Goal: Find specific fact: Find contact information

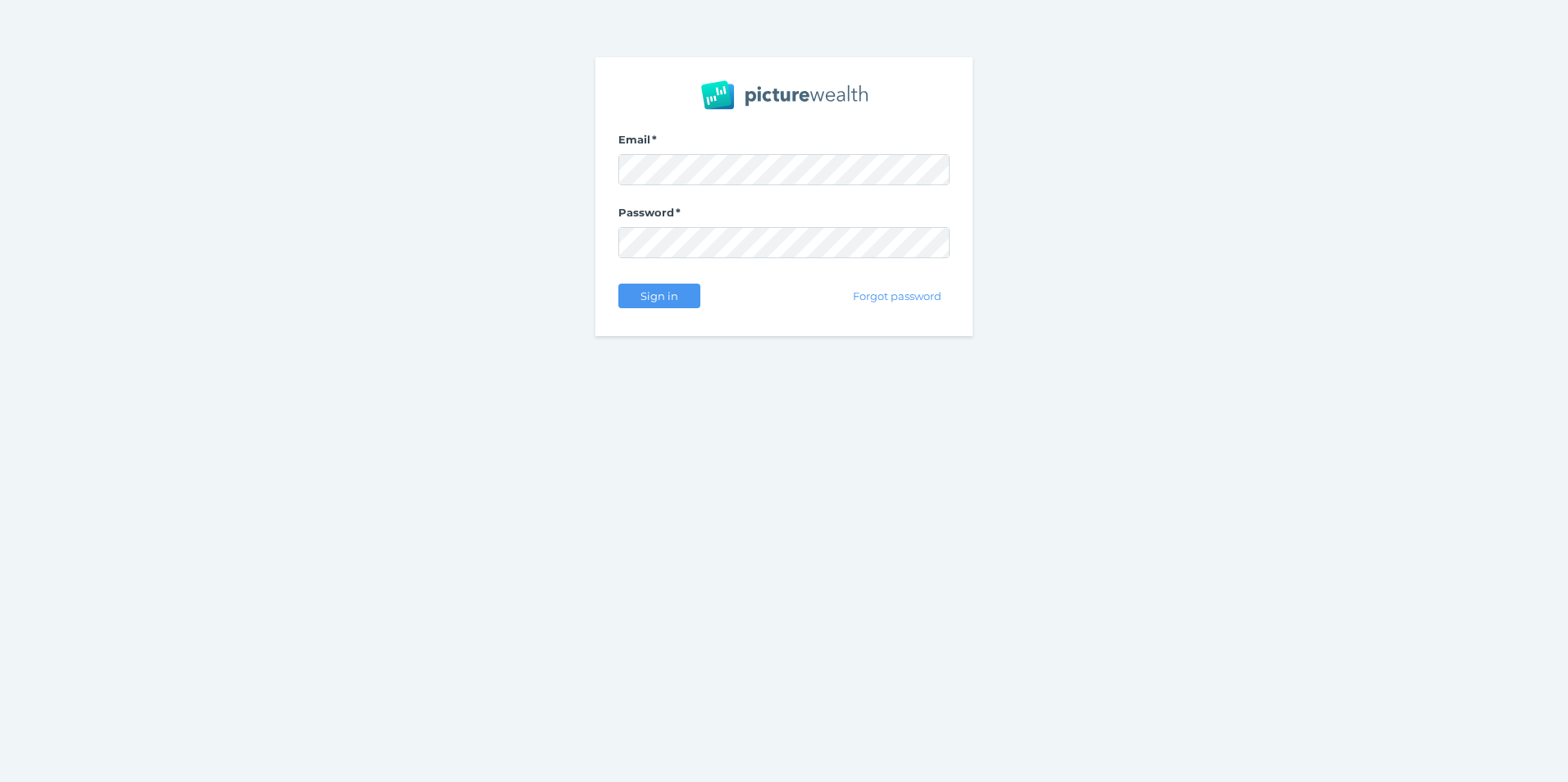
click at [658, 308] on div "Sign in" at bounding box center [659, 295] width 82 height 34
click at [661, 299] on span "Sign in" at bounding box center [659, 295] width 52 height 13
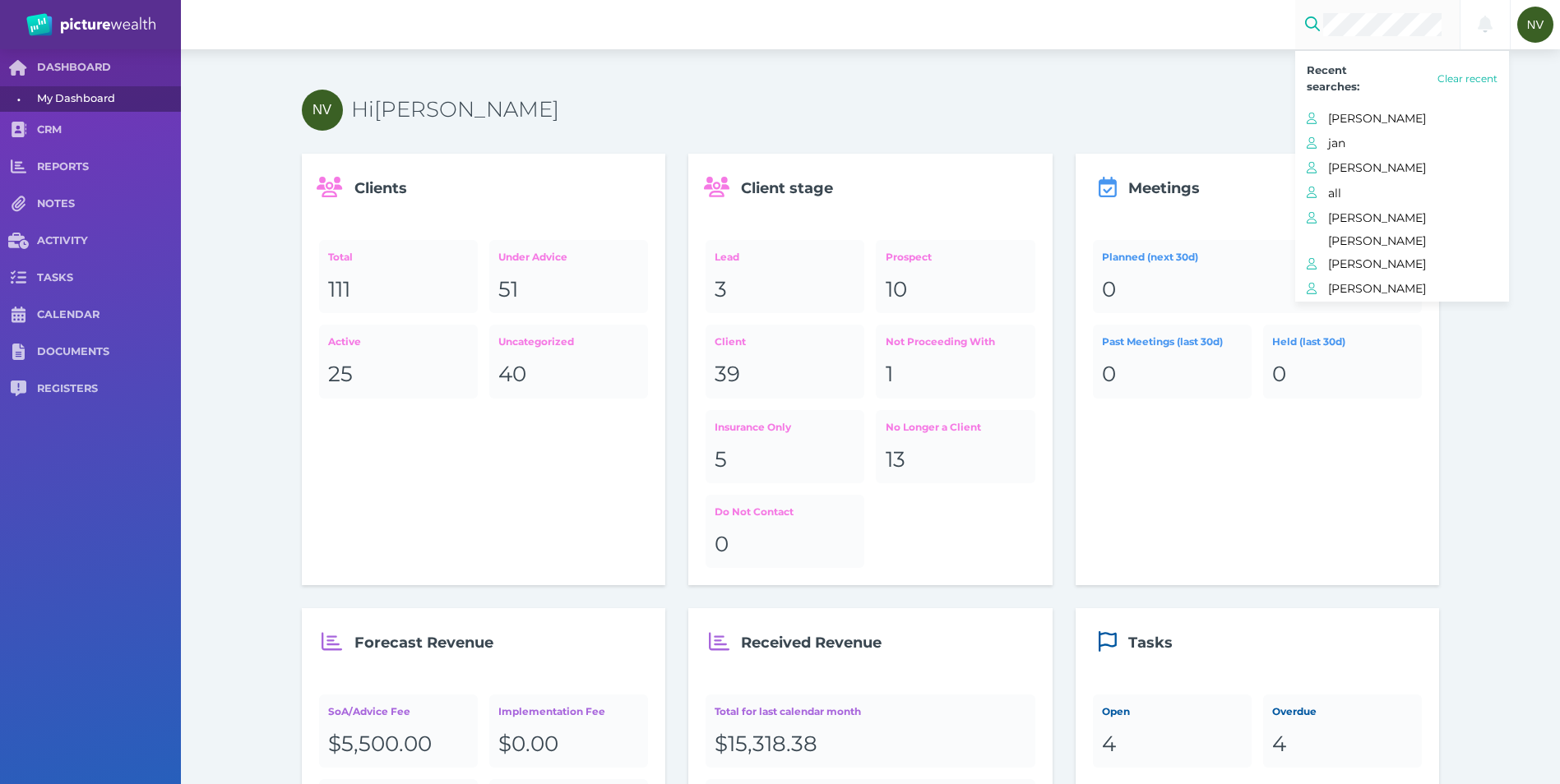
click at [1364, 38] on div at bounding box center [1378, 24] width 165 height 49
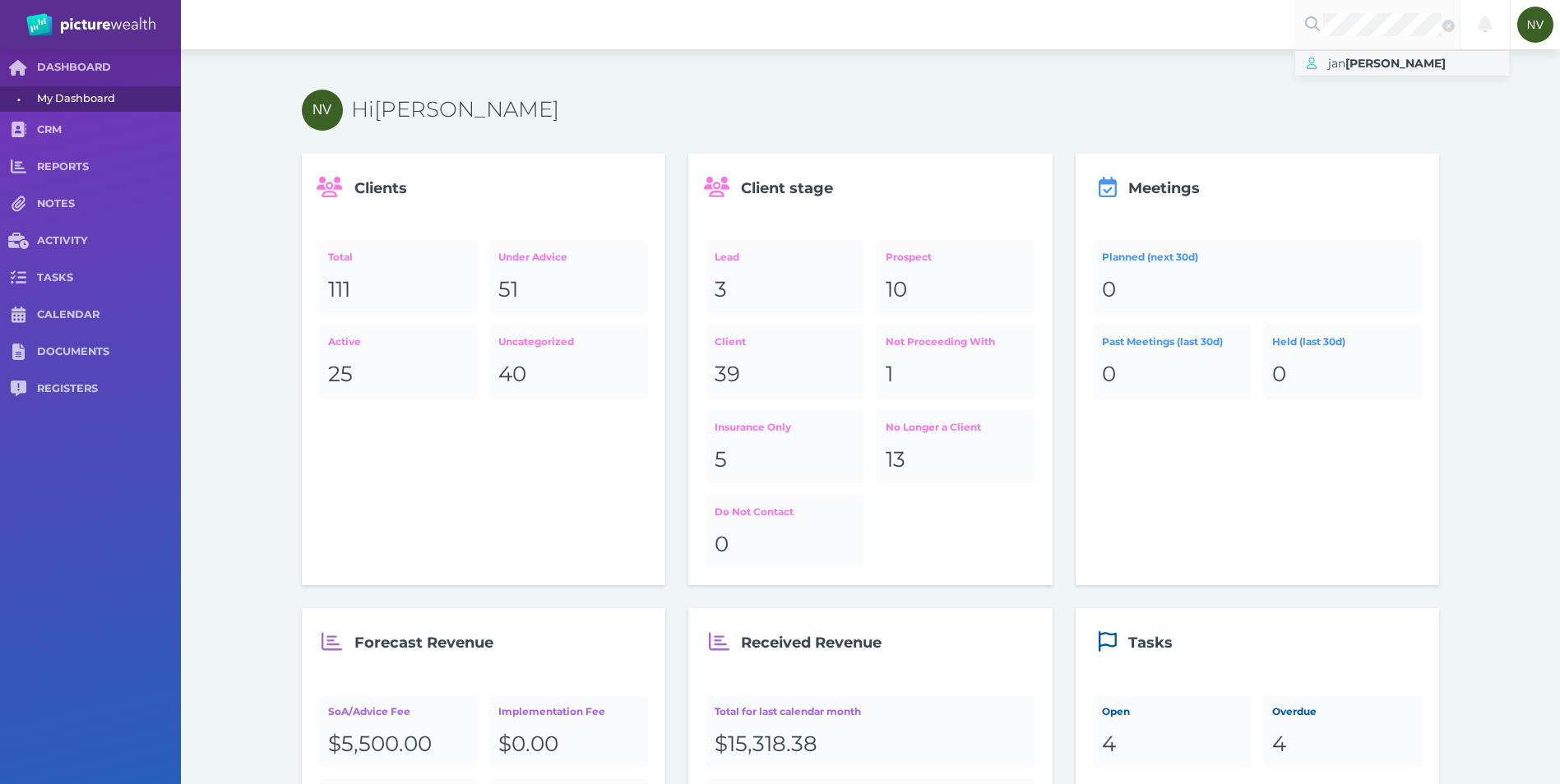
click at [1359, 70] on span "[PERSON_NAME]" at bounding box center [1417, 64] width 181 height 24
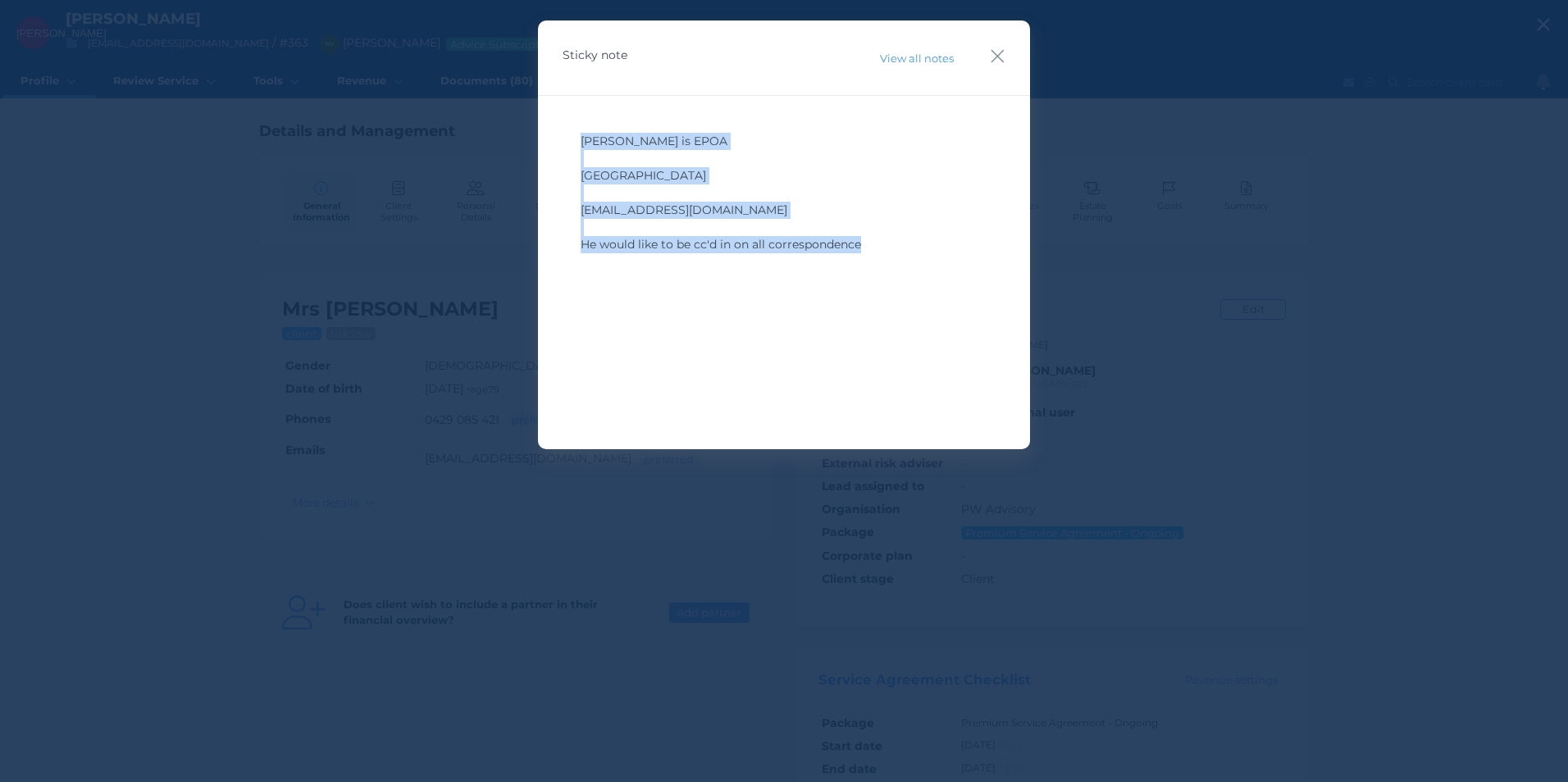
drag, startPoint x: 582, startPoint y: 141, endPoint x: 913, endPoint y: 259, distance: 351.4
click at [913, 259] on div "[PERSON_NAME] is EPOA ﻿ 623 Qualen West Talbot ﻿ [EMAIL_ADDRESS][DOMAIN_NAME] ﻿…" at bounding box center [784, 247] width 443 height 246
copy div "[PERSON_NAME] is EPOA ﻿ 623 Qualen West Talbot ﻿ [EMAIL_ADDRESS][DOMAIN_NAME] ﻿…"
